Goal: Transaction & Acquisition: Obtain resource

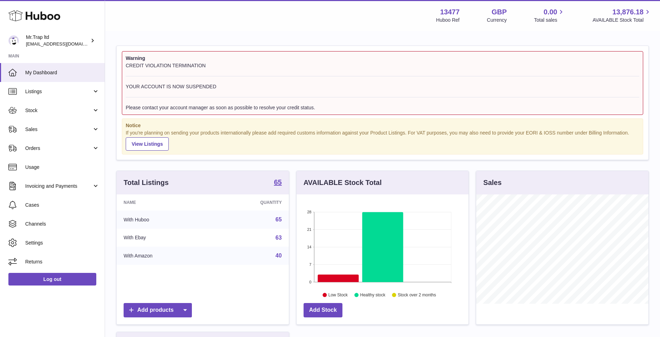
scroll to position [109, 172]
click at [57, 129] on span "Sales" at bounding box center [58, 129] width 67 height 7
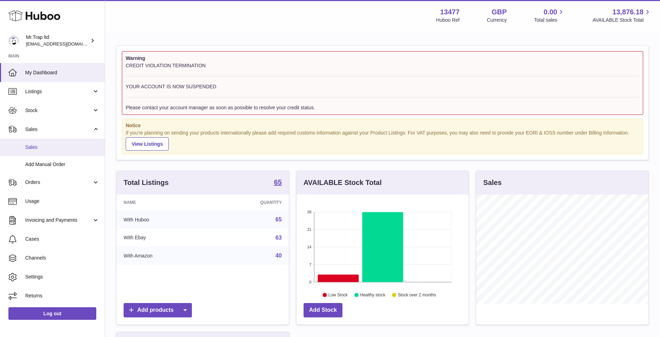
click at [54, 152] on link "Sales" at bounding box center [52, 147] width 105 height 17
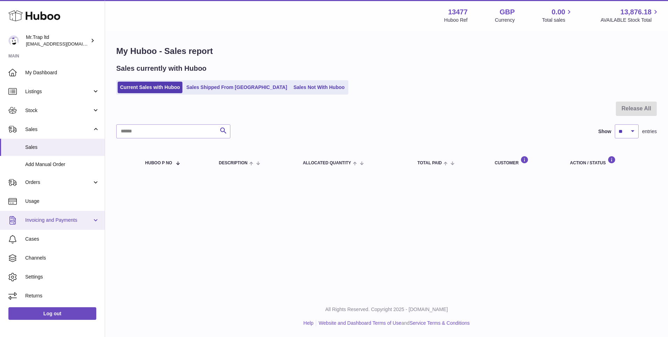
click at [66, 220] on span "Invoicing and Payments" at bounding box center [58, 220] width 67 height 7
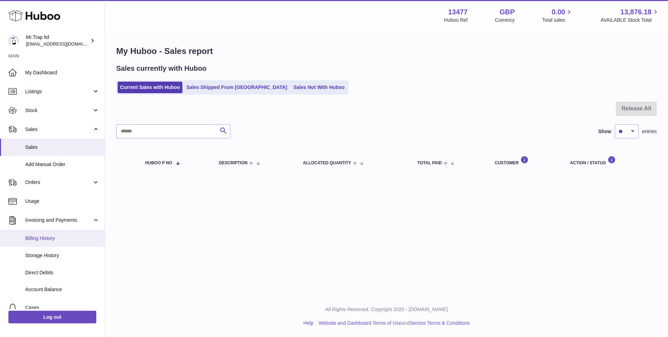
click at [59, 241] on link "Billing History" at bounding box center [52, 238] width 105 height 17
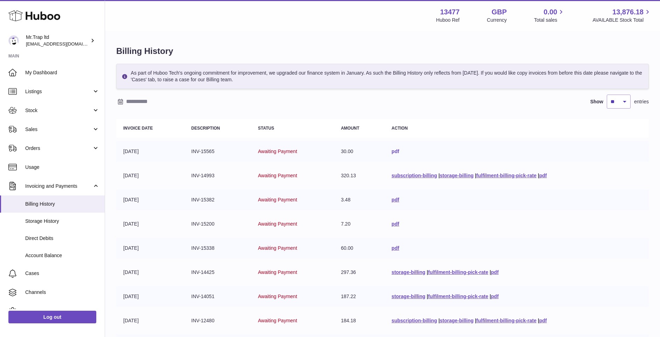
click at [396, 153] on link "pdf" at bounding box center [395, 151] width 8 height 6
click at [544, 174] on link "pdf" at bounding box center [543, 175] width 8 height 6
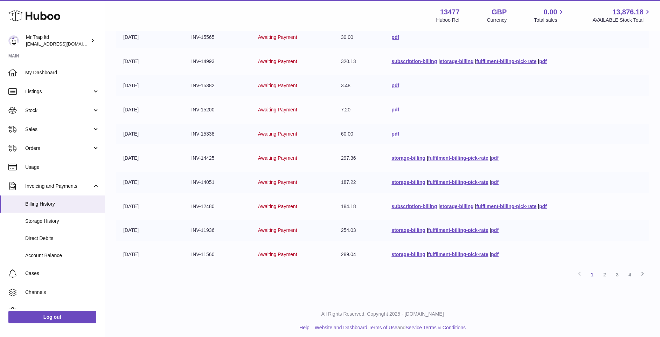
scroll to position [118, 0]
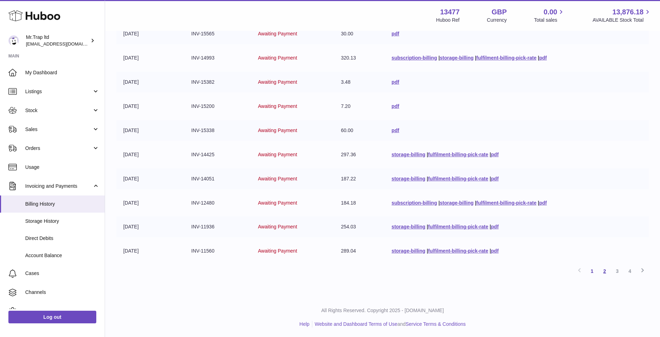
click at [601, 276] on link "2" at bounding box center [604, 271] width 13 height 13
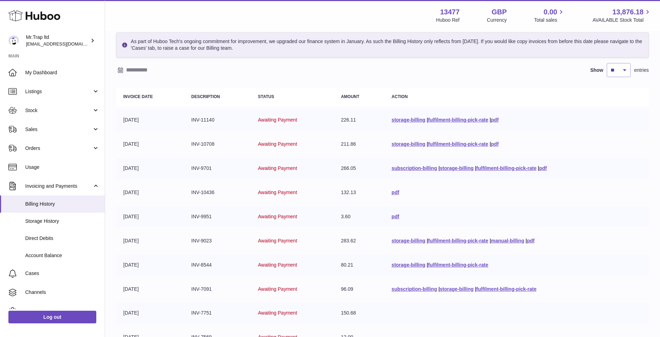
scroll to position [119, 0]
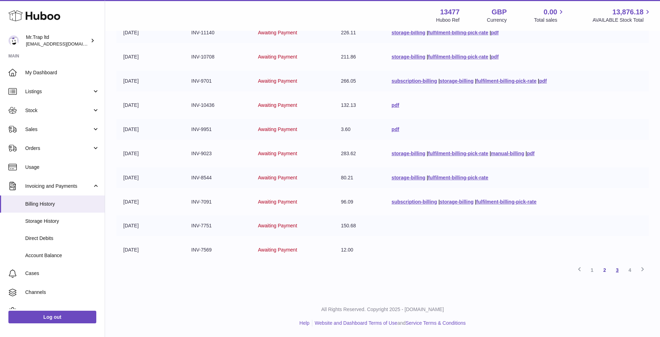
click at [614, 274] on link "3" at bounding box center [617, 269] width 13 height 13
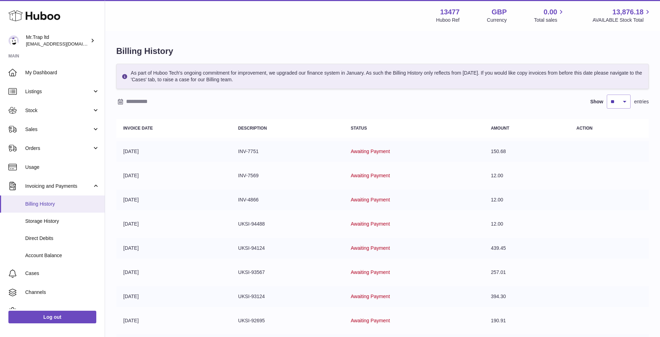
click at [52, 201] on span "Billing History" at bounding box center [62, 203] width 74 height 7
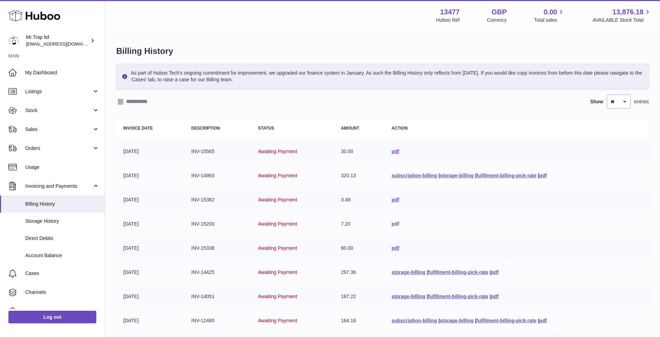
click at [392, 225] on link "pdf" at bounding box center [395, 224] width 8 height 6
click at [393, 249] on link "pdf" at bounding box center [395, 248] width 8 height 6
click at [55, 263] on link "Account Balance" at bounding box center [52, 255] width 105 height 17
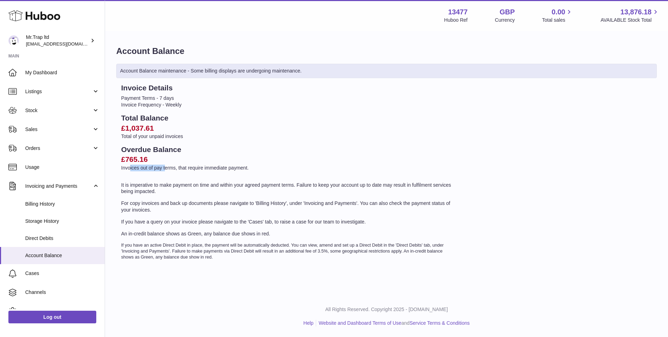
drag, startPoint x: 129, startPoint y: 164, endPoint x: 164, endPoint y: 166, distance: 35.0
click at [164, 166] on p "Invoices out of pay terms, that require immediate payment." at bounding box center [287, 167] width 333 height 7
drag, startPoint x: 164, startPoint y: 166, endPoint x: 253, endPoint y: 232, distance: 110.8
click at [253, 232] on p "An in-credit balance shows as Green, any balance due shows in red." at bounding box center [287, 233] width 333 height 7
click at [390, 156] on h2 "£765.16" at bounding box center [287, 159] width 333 height 10
